Goal: Task Accomplishment & Management: Manage account settings

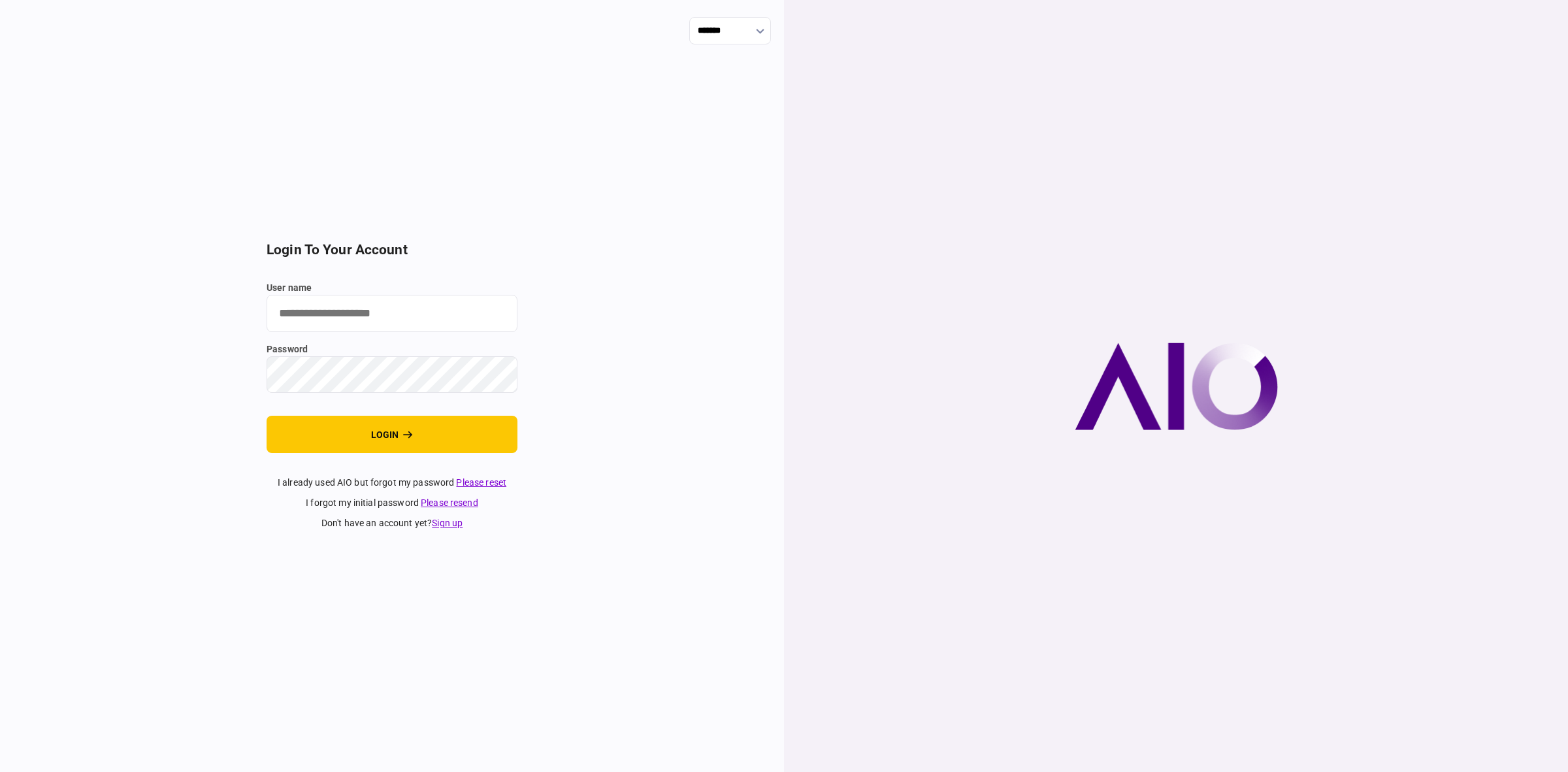
click at [337, 320] on input "user name" at bounding box center [391, 314] width 251 height 38
type input "******"
click at [311, 435] on button "login" at bounding box center [391, 435] width 251 height 38
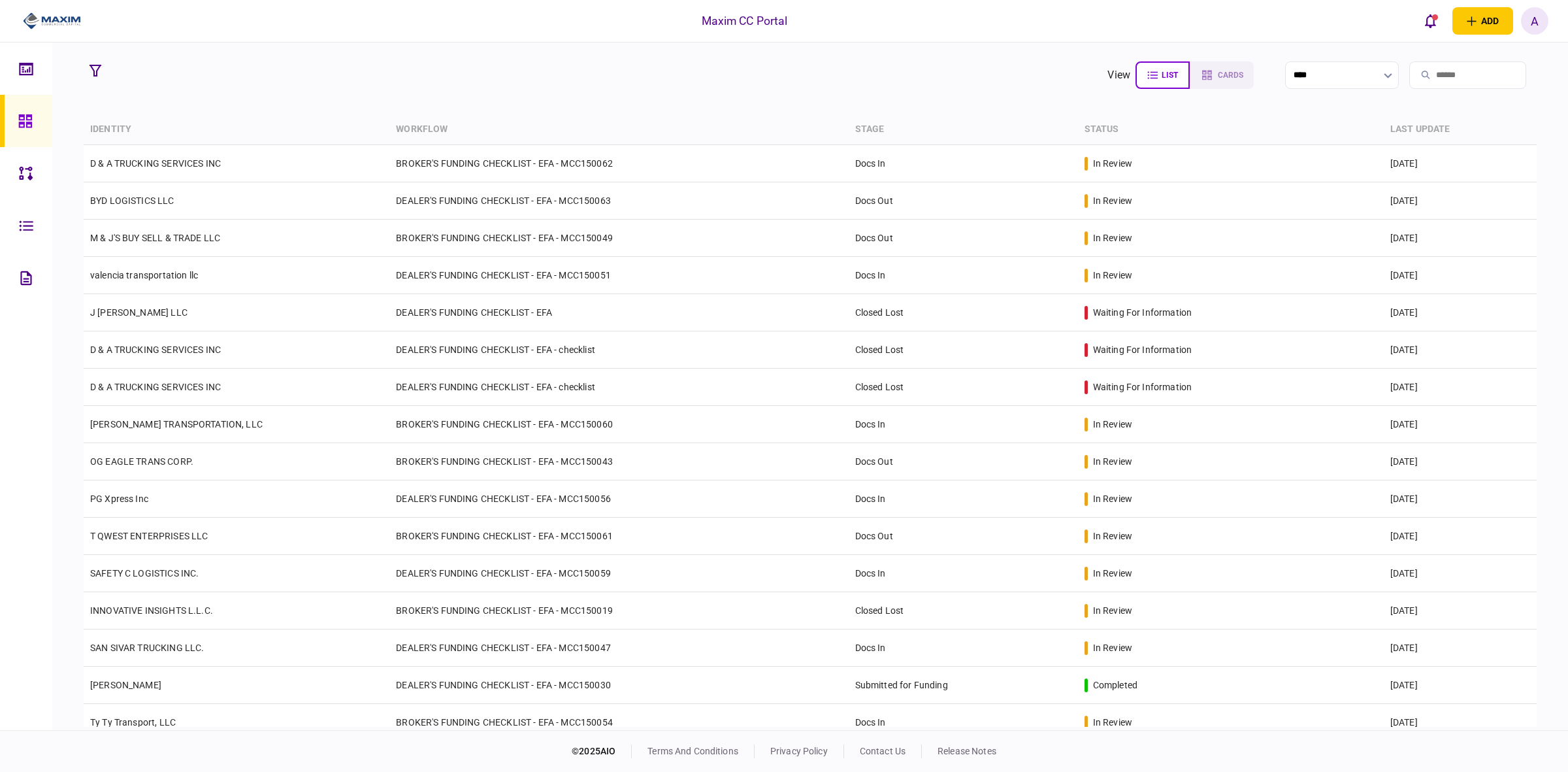
click at [1533, 17] on div "A" at bounding box center [1534, 20] width 27 height 27
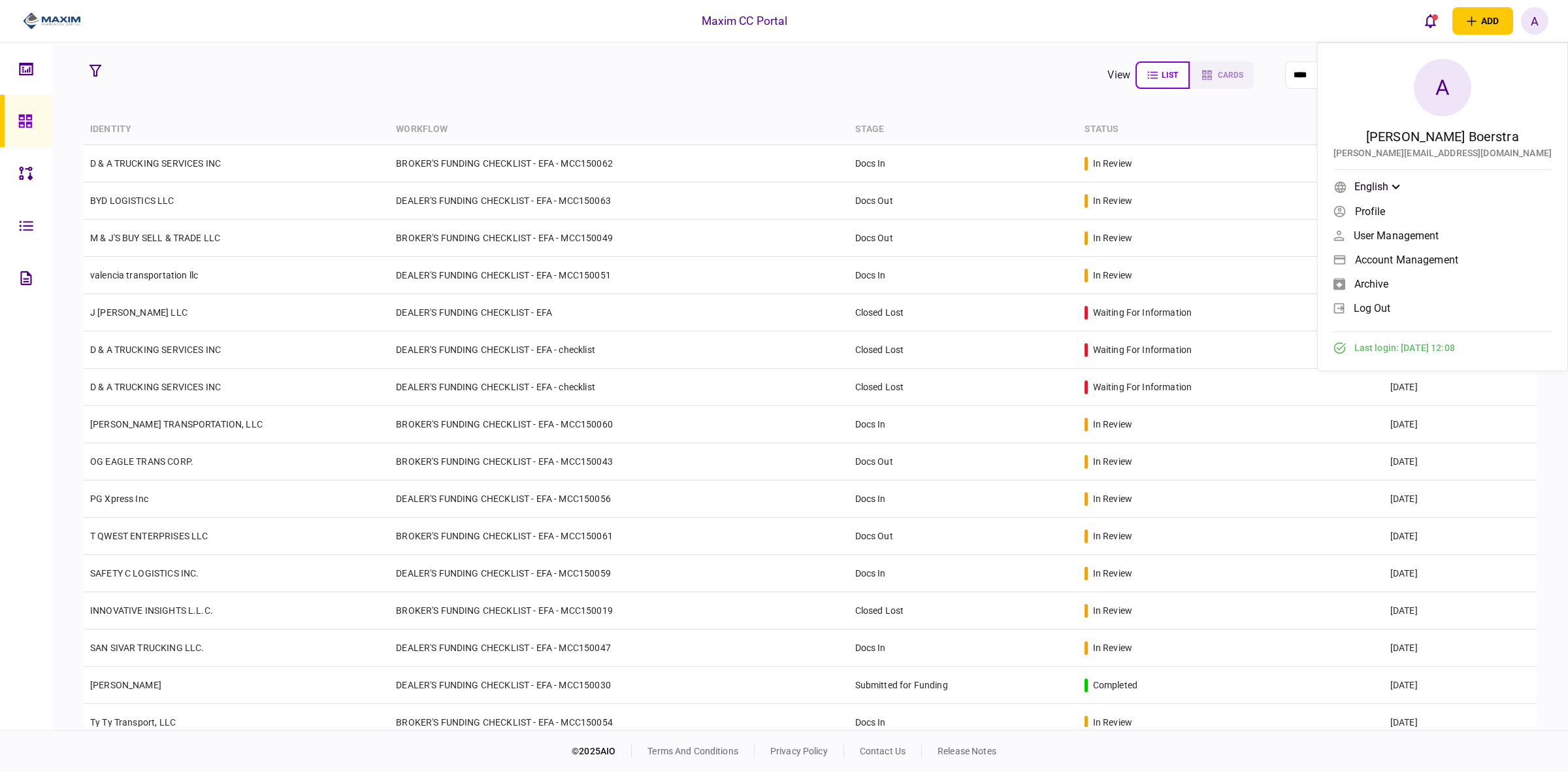
click at [1458, 255] on span "Account management" at bounding box center [1407, 259] width 103 height 11
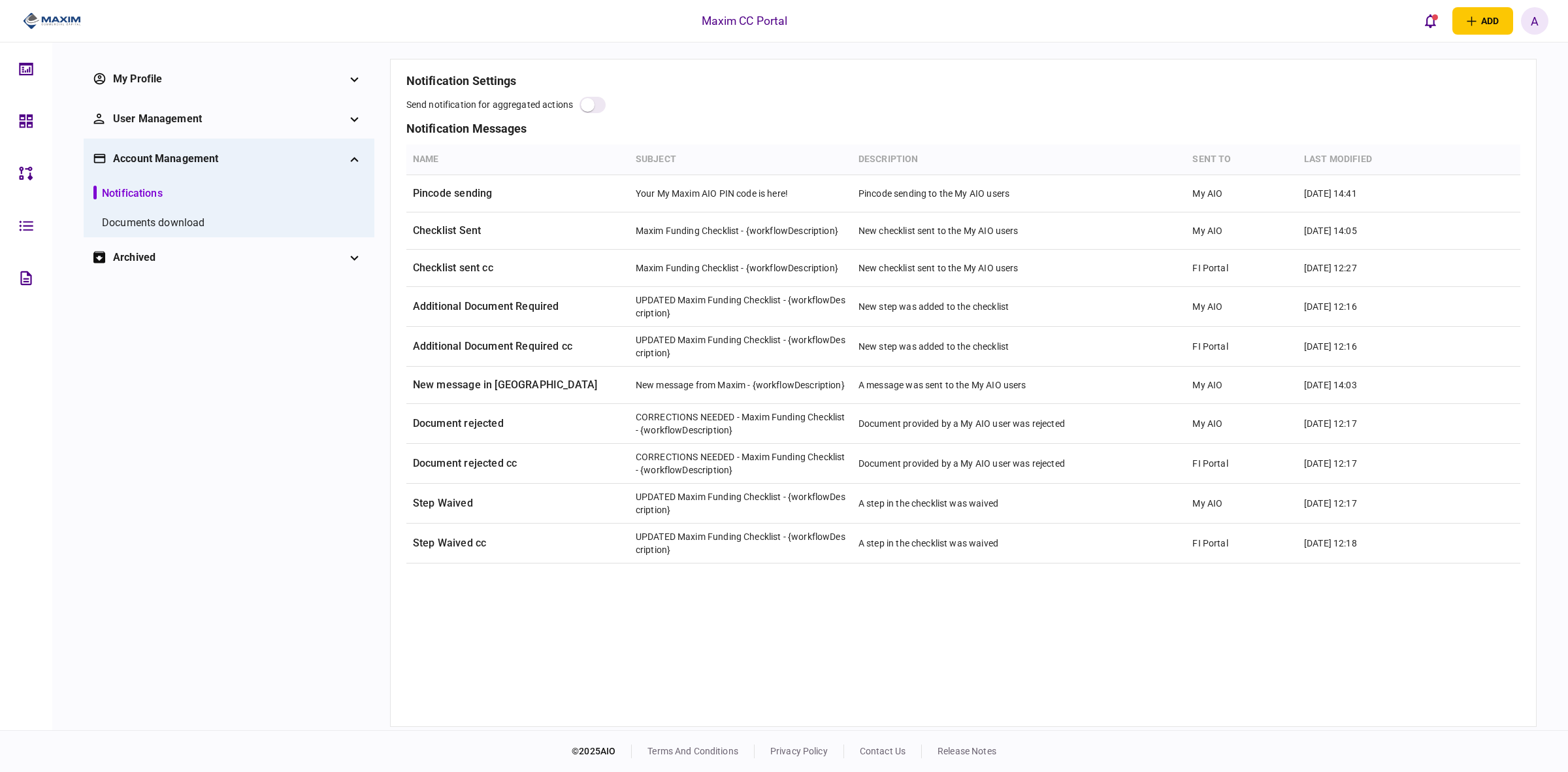
drag, startPoint x: 508, startPoint y: 625, endPoint x: 516, endPoint y: 622, distance: 8.5
click at [510, 625] on section "notification settings send notification for aggregated actions notification mes…" at bounding box center [963, 392] width 1114 height 635
